Goal: Task Accomplishment & Management: Use online tool/utility

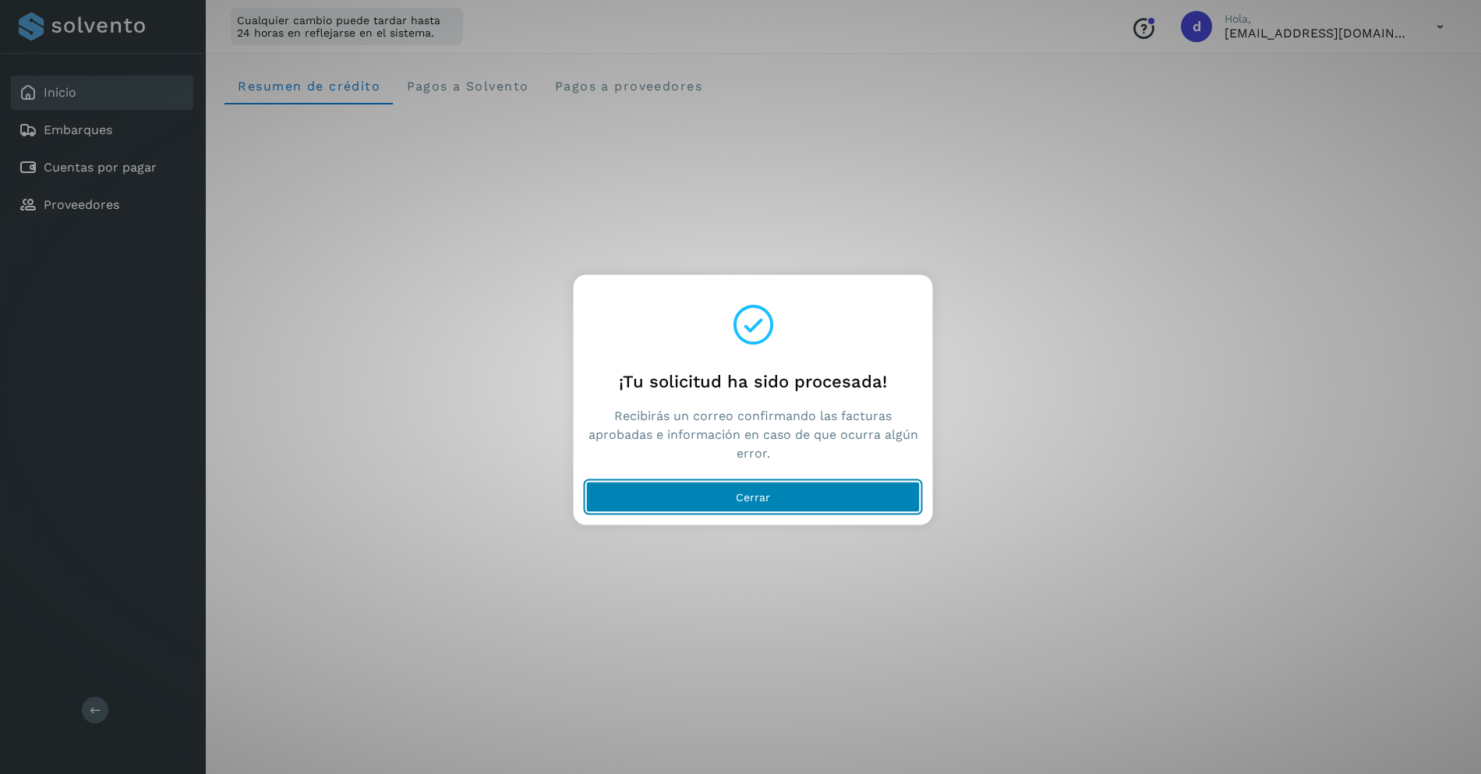
click at [830, 497] on button "Cerrar" at bounding box center [753, 496] width 334 height 31
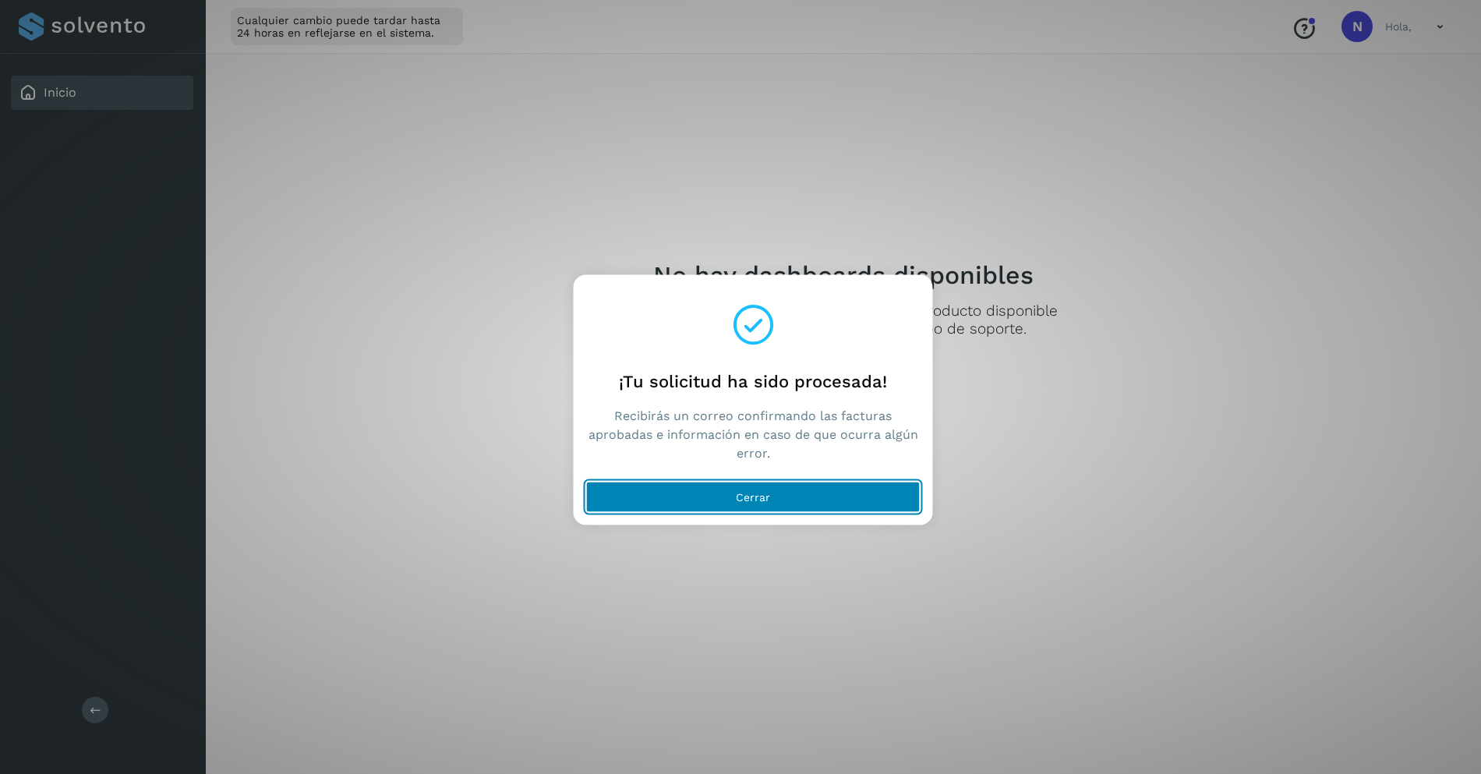
click at [804, 500] on button "Cerrar" at bounding box center [753, 496] width 334 height 31
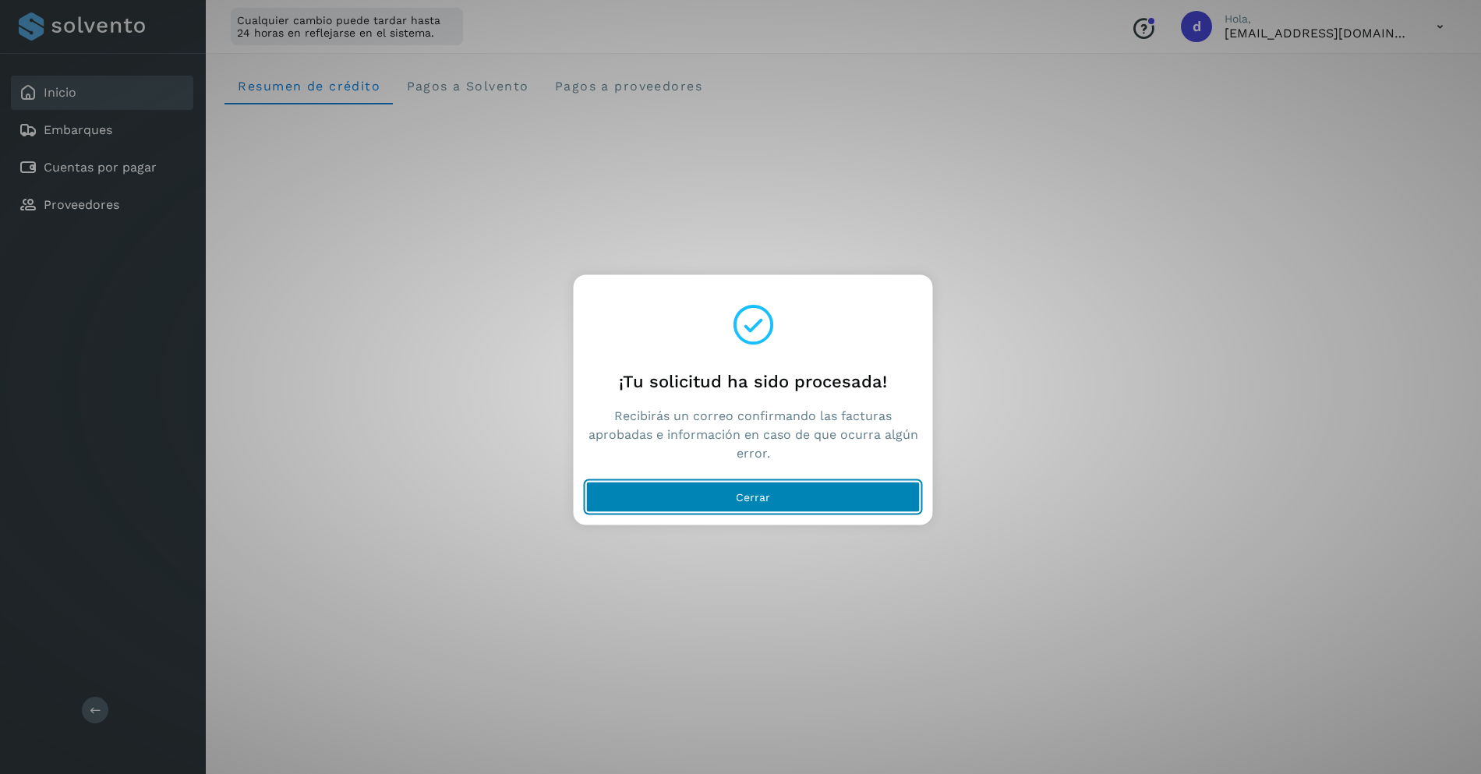
click at [768, 492] on span "Cerrar" at bounding box center [753, 496] width 34 height 11
